Goal: Transaction & Acquisition: Purchase product/service

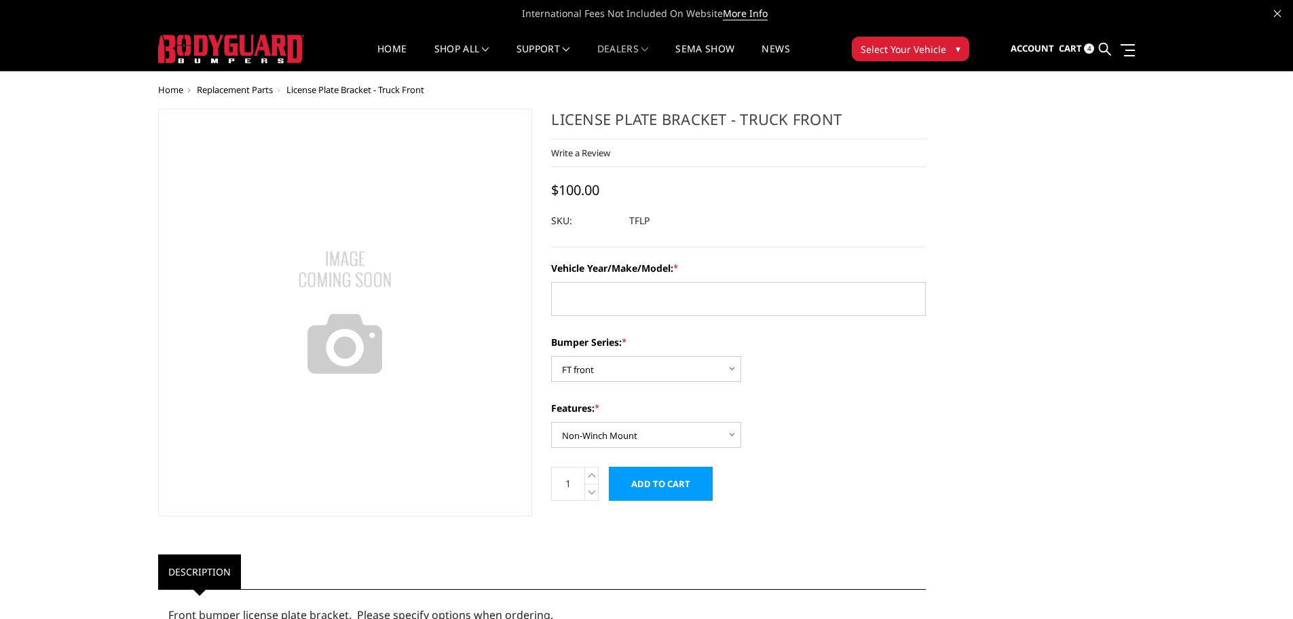
select select "1313"
select select "1677"
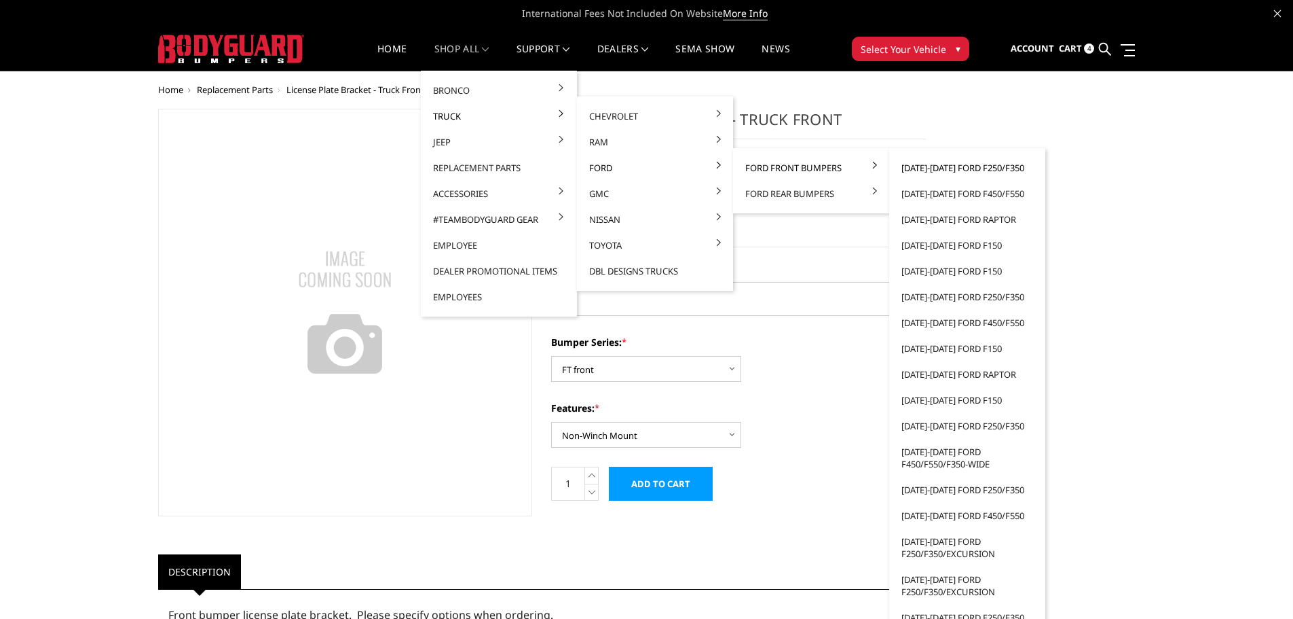
click at [953, 165] on link "[DATE]-[DATE] Ford F250/F350" at bounding box center [967, 168] width 145 height 26
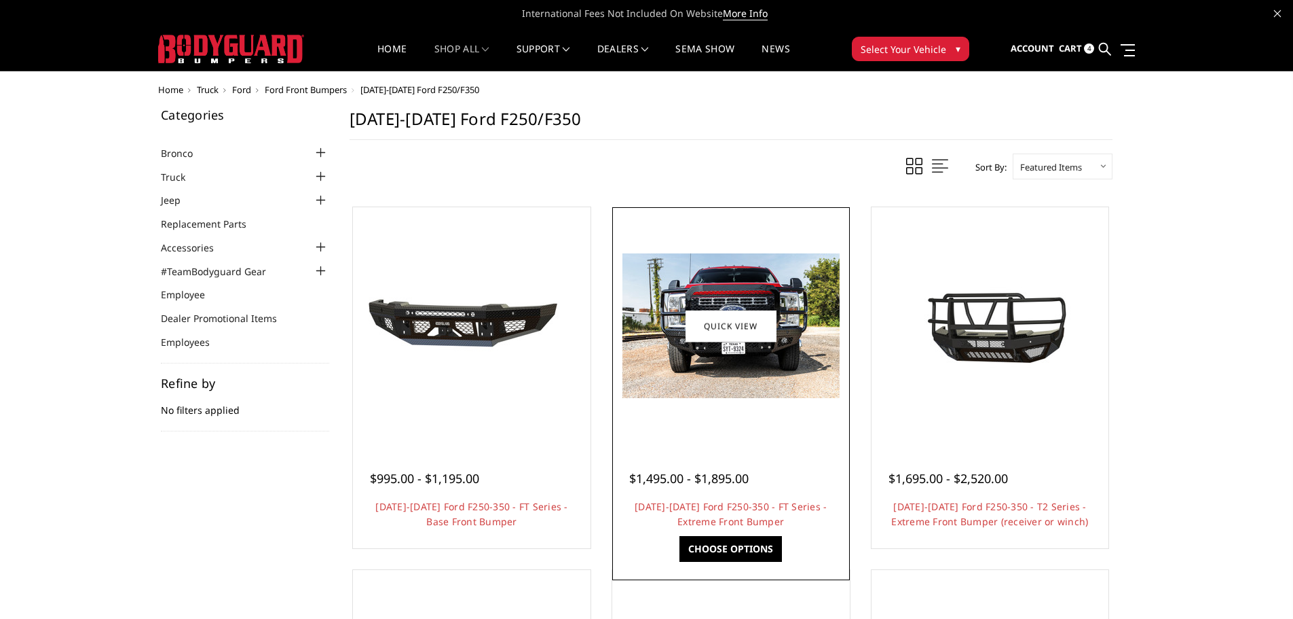
click at [718, 366] on img at bounding box center [731, 325] width 217 height 145
